Goal: Find specific page/section: Find specific page/section

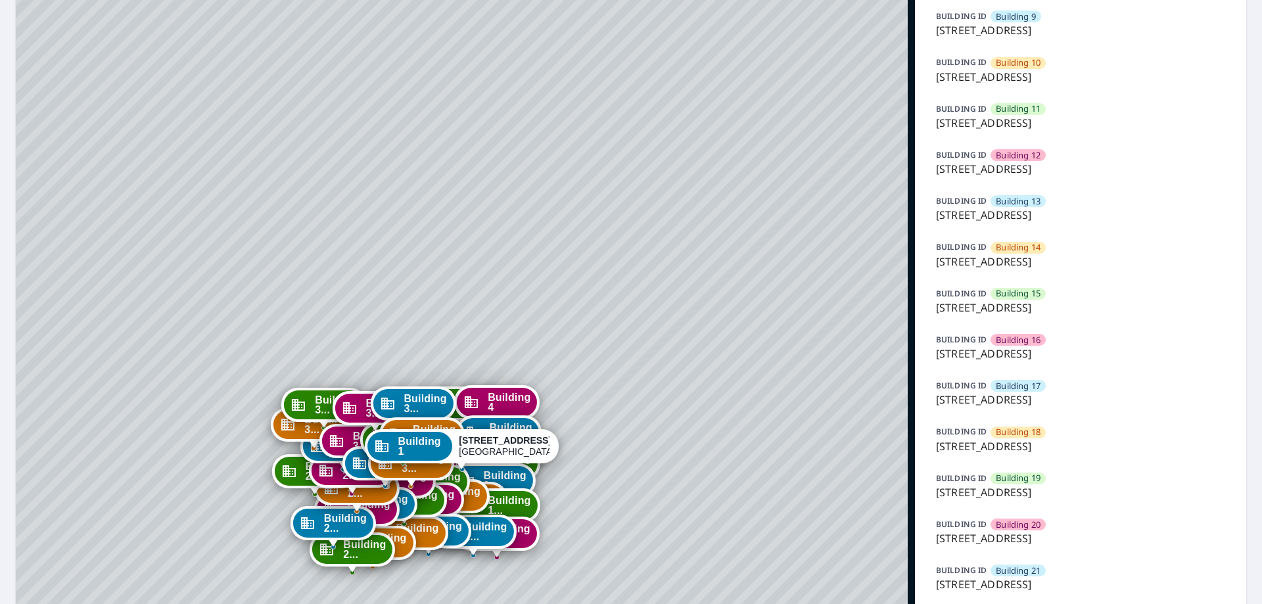
scroll to position [657, 0]
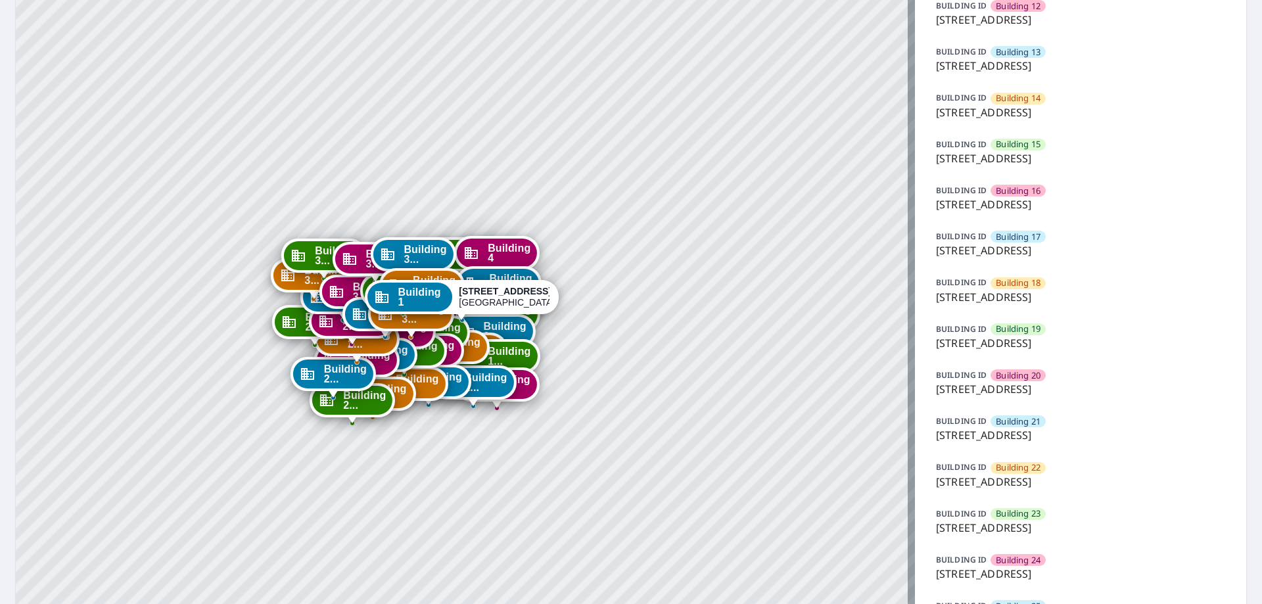
click at [1010, 305] on div "BUILDING ID Building 18 7627 East 37th Street North, Wichita, KS, 67226" at bounding box center [1081, 289] width 300 height 39
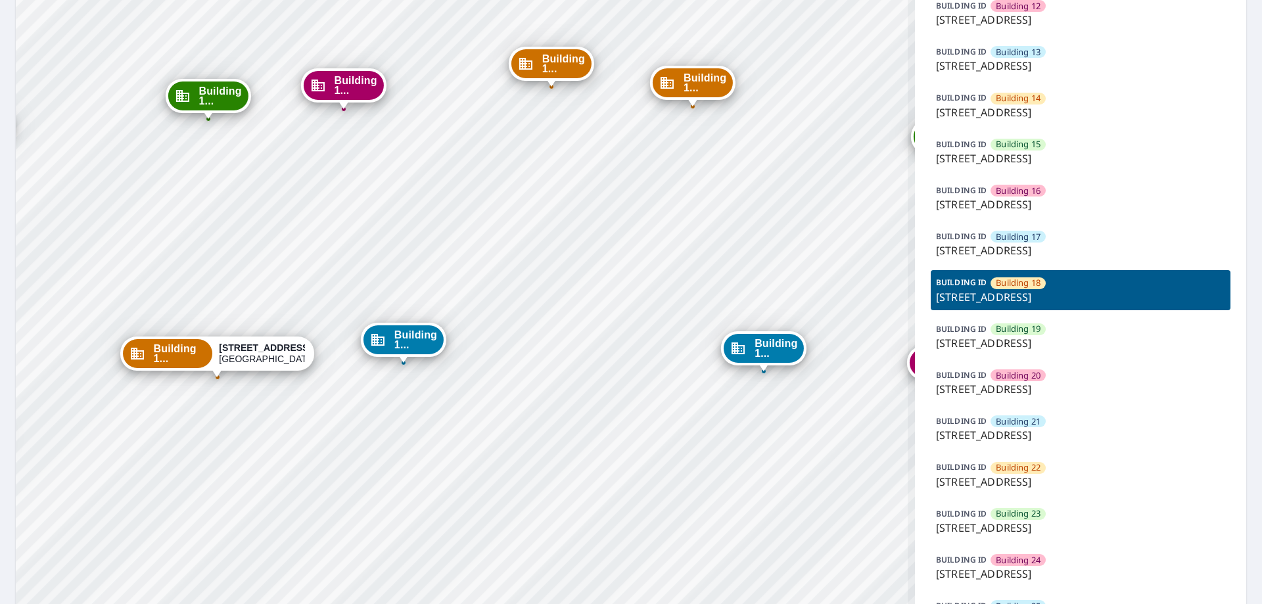
drag, startPoint x: 546, startPoint y: 276, endPoint x: 540, endPoint y: 316, distance: 40.5
click at [540, 316] on div "Building 1 7627 East 37th Street North Wichita, KS 67226 Building 2 7627 East 3…" at bounding box center [465, 322] width 899 height 1843
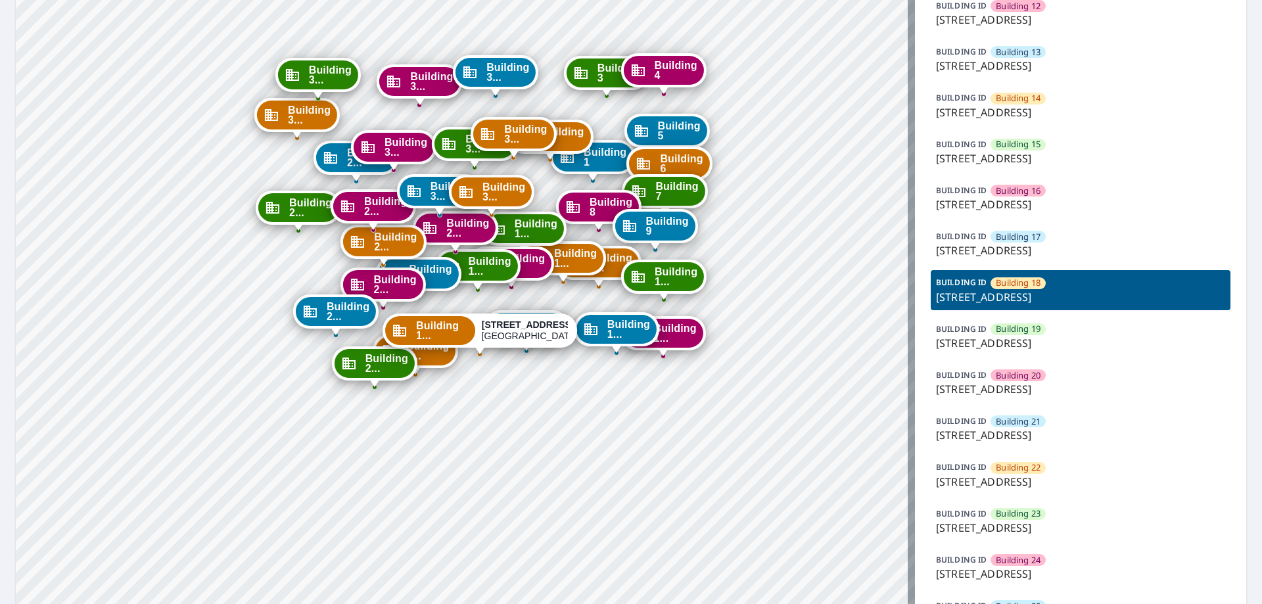
drag, startPoint x: 532, startPoint y: 298, endPoint x: 553, endPoint y: 316, distance: 28.0
click at [553, 316] on div "Building 1... 7627 East 37th Street North Wichita, KS 67226" at bounding box center [480, 331] width 195 height 34
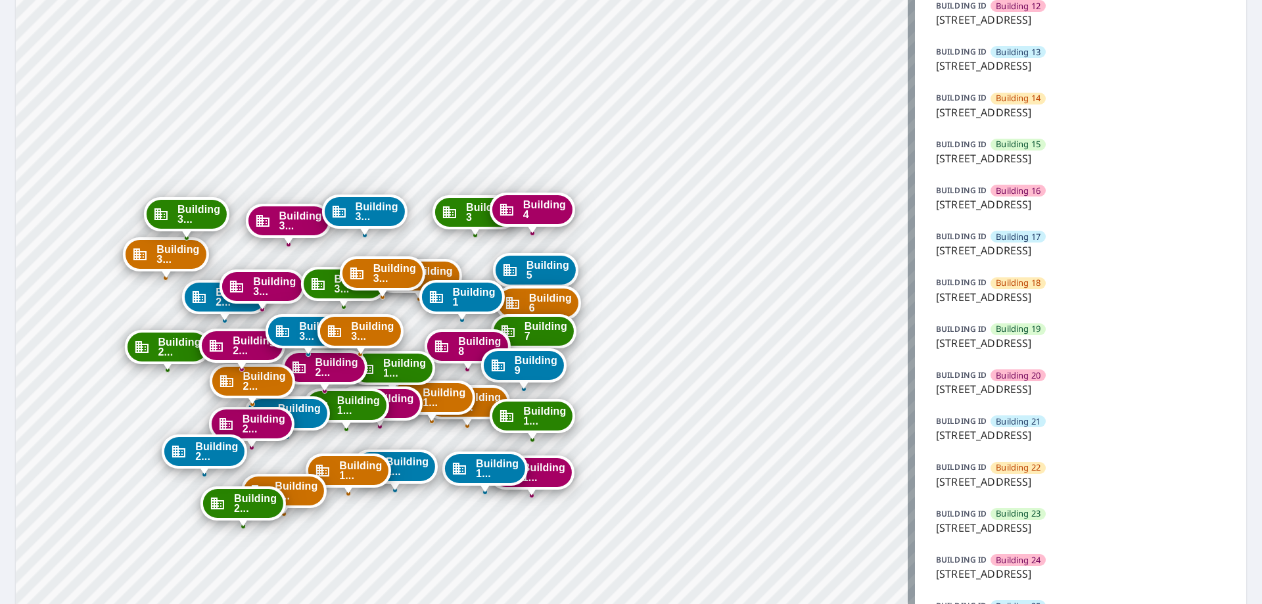
click at [720, 271] on div "Building 2 7627 East 37th Street North Wichita, KS 67226 Building 3 7627 East 3…" at bounding box center [465, 322] width 899 height 1843
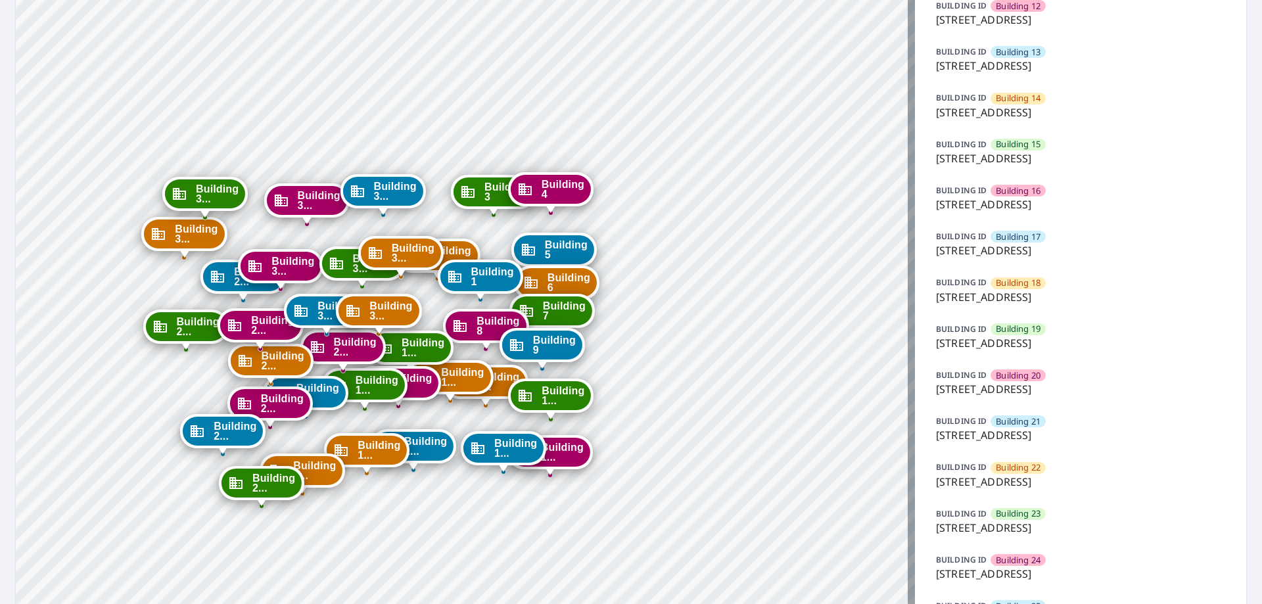
click at [1011, 284] on span "Building 18" at bounding box center [1018, 283] width 45 height 12
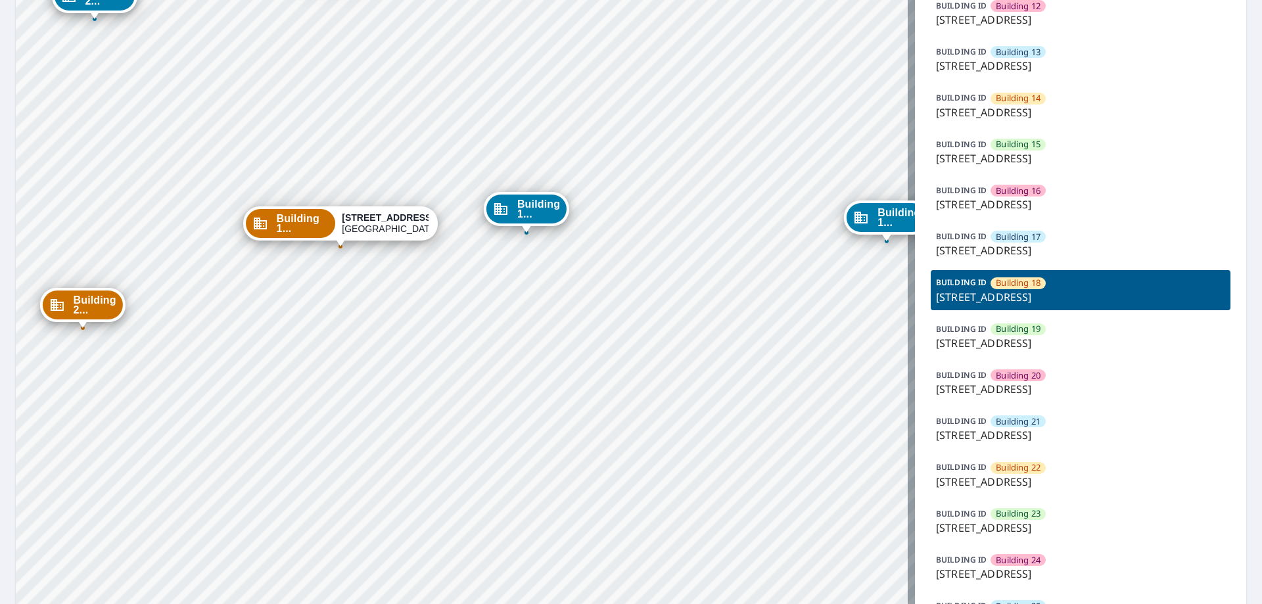
click at [985, 299] on p "7627 East 37th Street North, Wichita, KS, 67226" at bounding box center [1080, 297] width 289 height 16
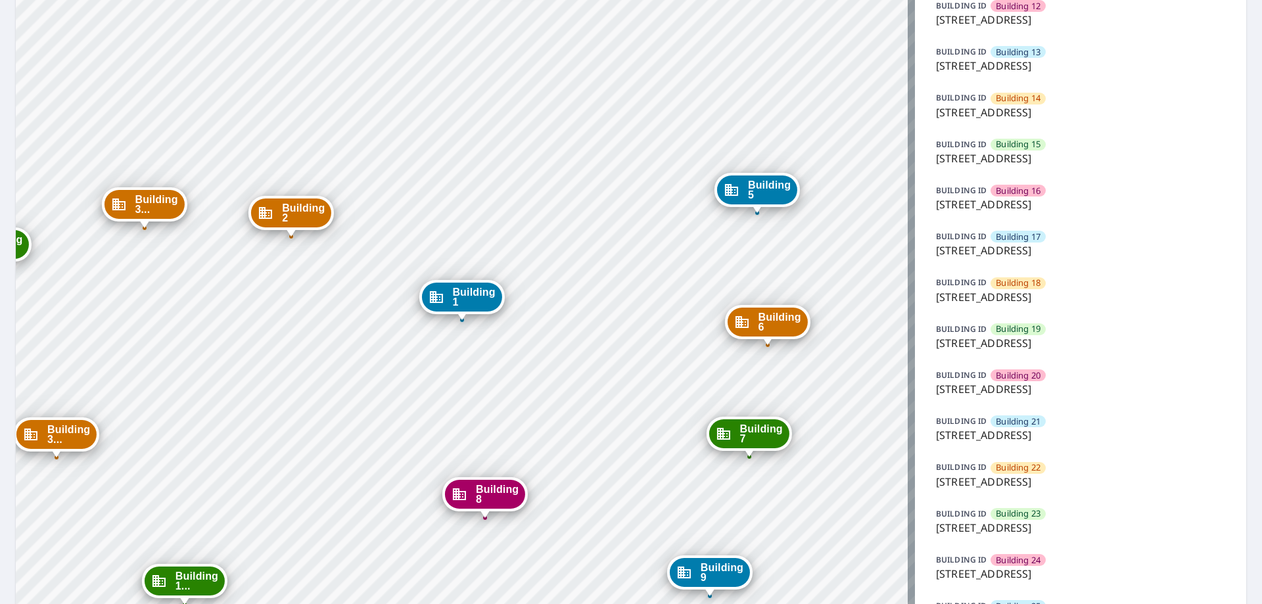
click at [1031, 289] on p "7627 East 37th Street North, Wichita, KS, 67226" at bounding box center [1080, 297] width 289 height 16
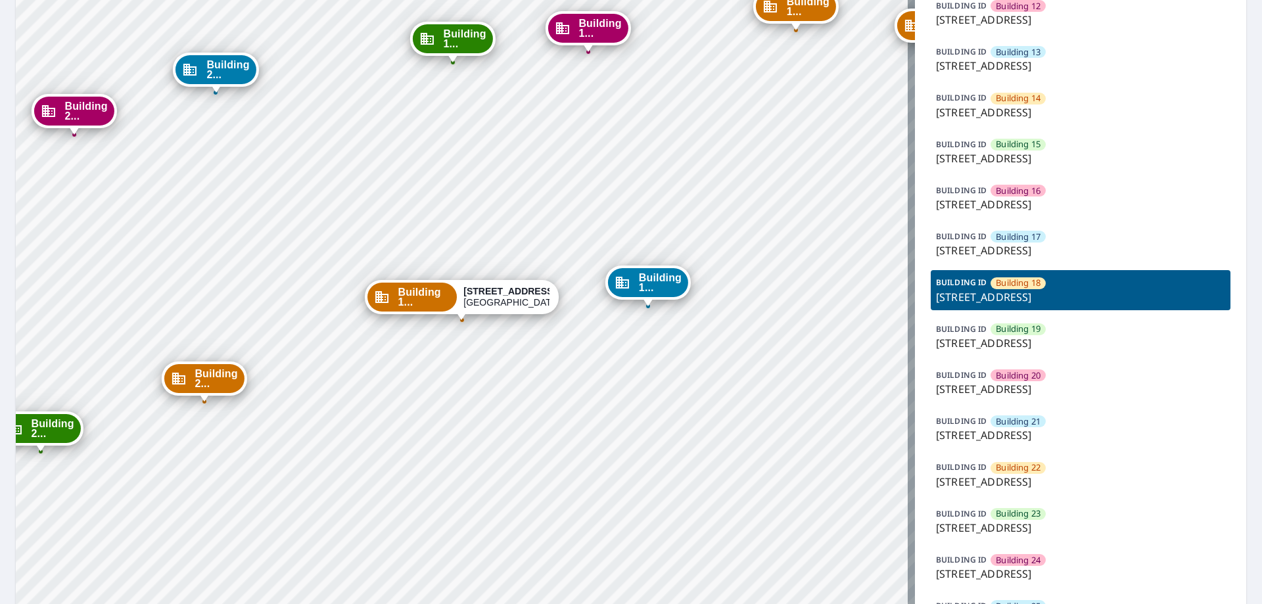
click at [383, 291] on div "Building 1..." at bounding box center [412, 297] width 90 height 29
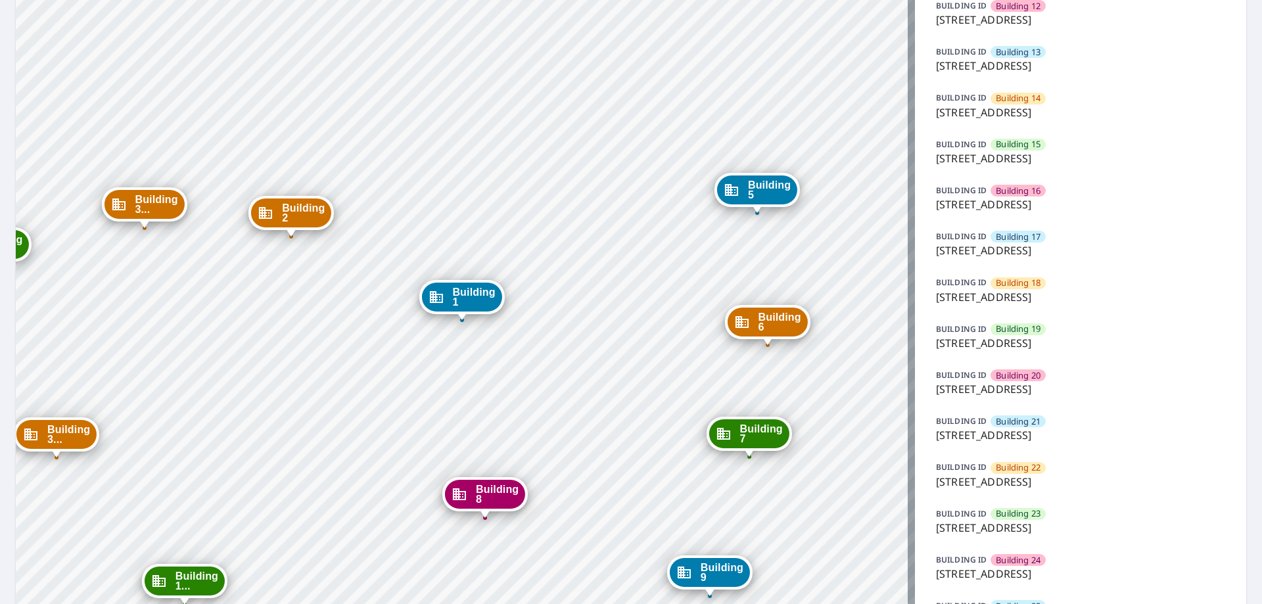
click at [1036, 292] on p "7627 East 37th Street North, Wichita, KS, 67226" at bounding box center [1080, 297] width 289 height 16
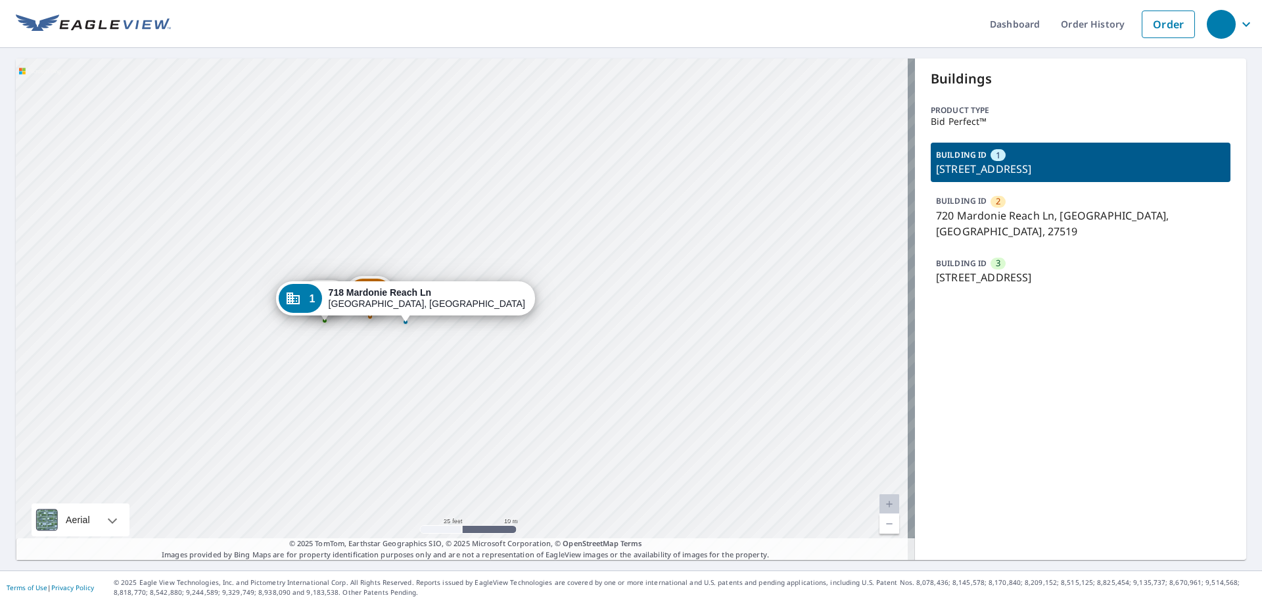
click at [519, 362] on div "2 720 Mardonie Reach Ln Cary, [GEOGRAPHIC_DATA] [PHONE_NUMBER] Mardonie Reach L…" at bounding box center [465, 310] width 899 height 502
click at [398, 308] on div "[STREET_ADDRESS]" at bounding box center [427, 298] width 197 height 22
